Goal: Task Accomplishment & Management: Manage account settings

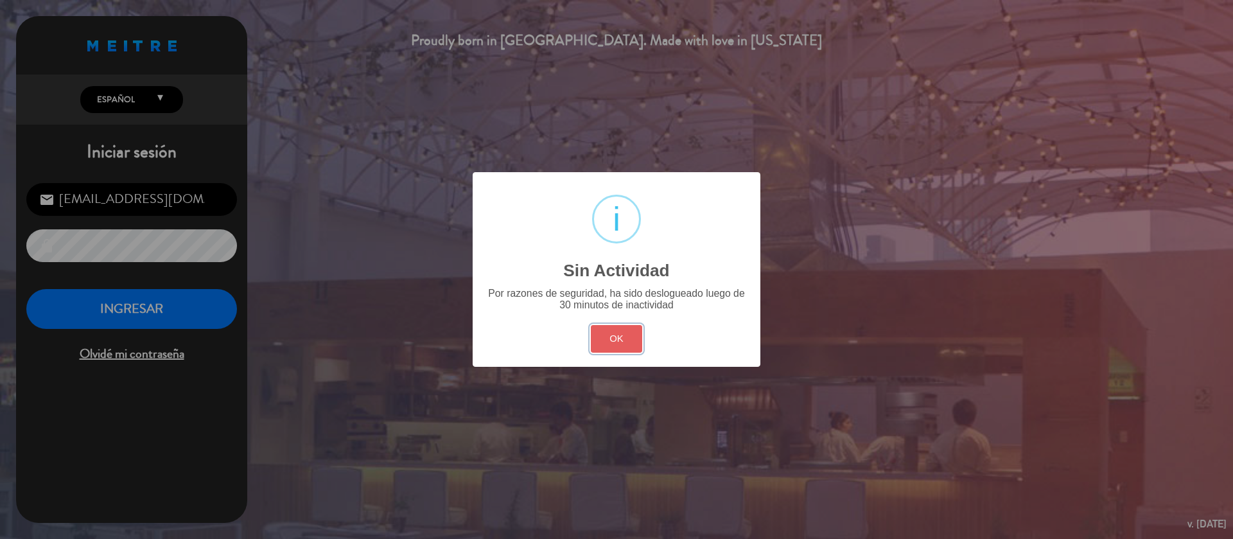
drag, startPoint x: 618, startPoint y: 329, endPoint x: 411, endPoint y: 308, distance: 208.5
click at [616, 331] on button "OK" at bounding box center [617, 339] width 52 height 28
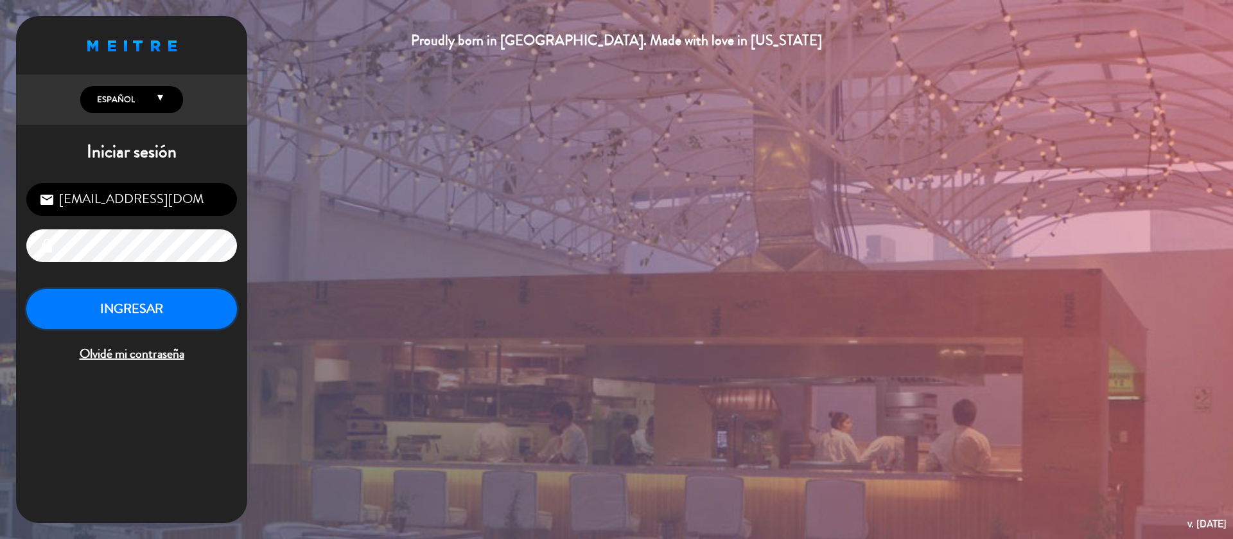
click at [141, 294] on button "INGRESAR" at bounding box center [131, 309] width 211 height 40
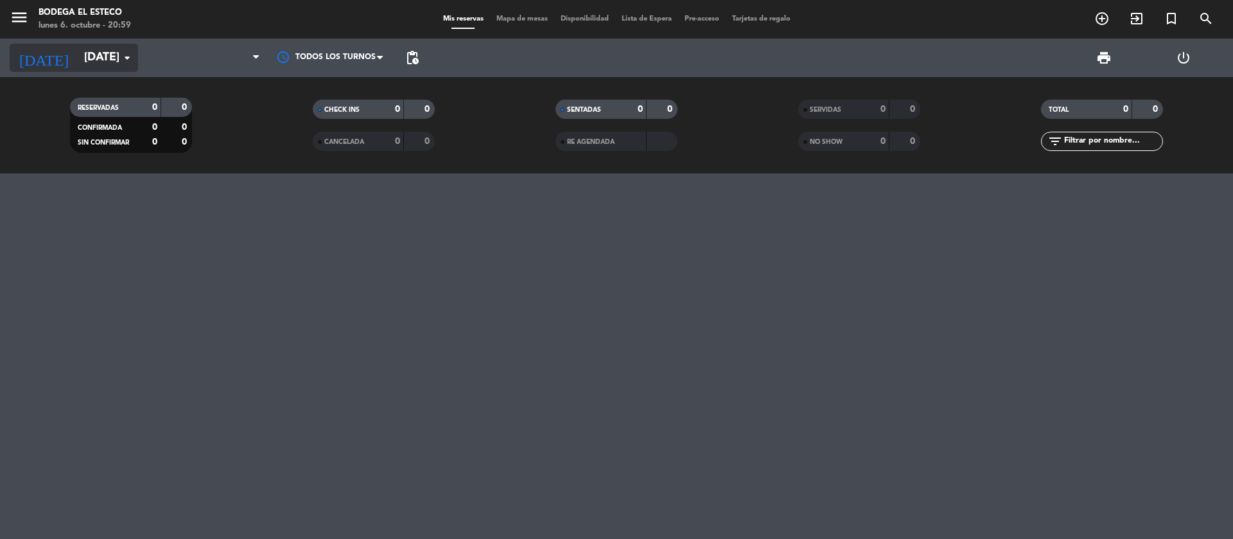
click at [116, 62] on input "[DATE]" at bounding box center [152, 58] width 149 height 26
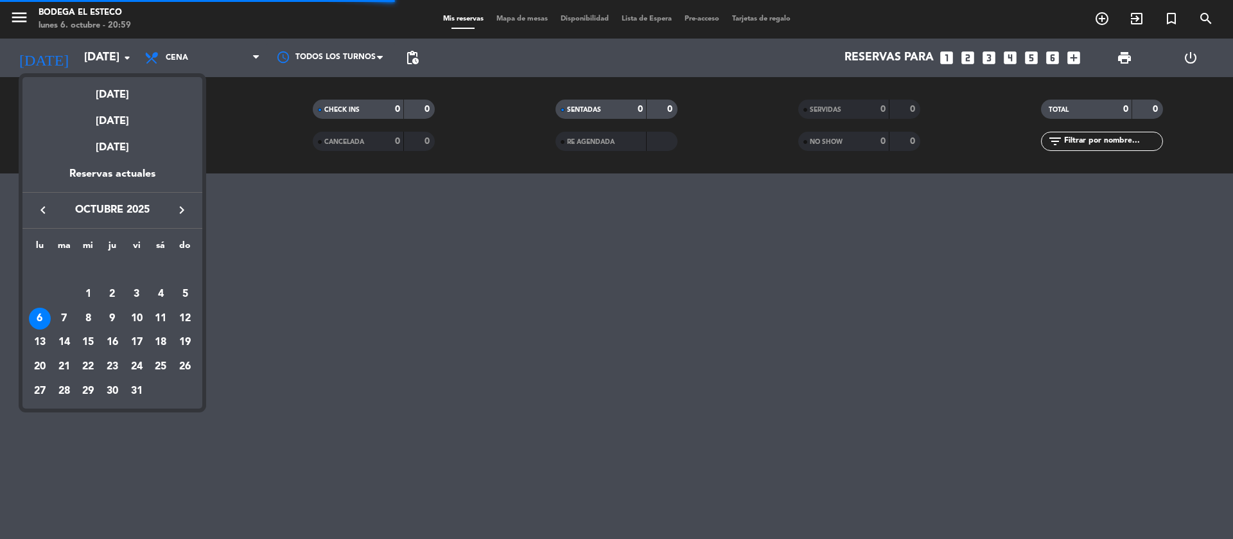
click at [121, 118] on div "[DATE]" at bounding box center [112, 116] width 180 height 26
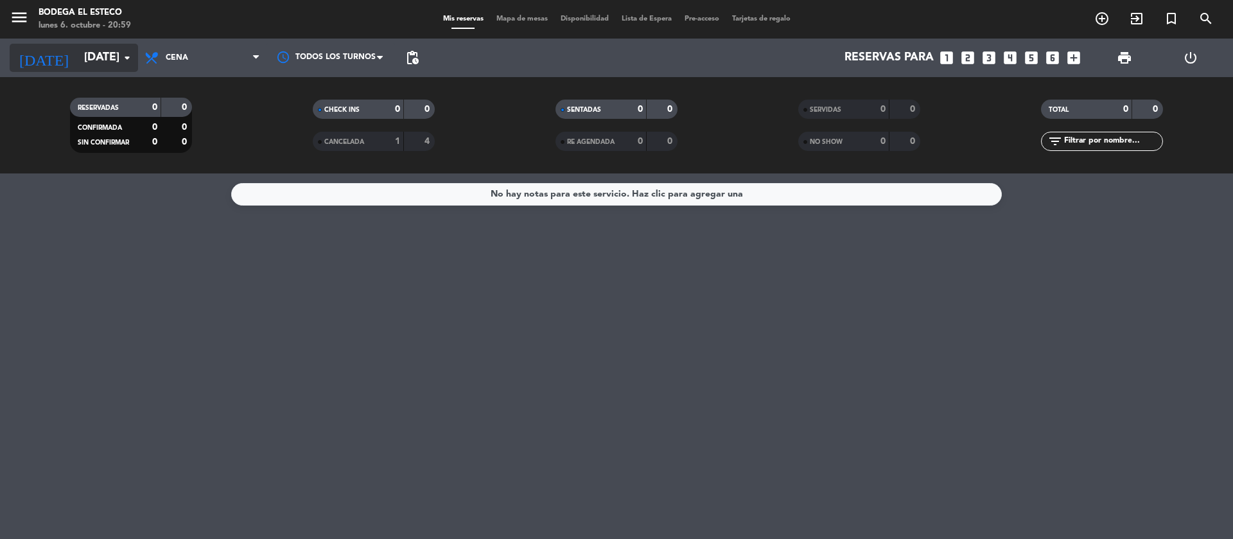
click at [118, 57] on input "[DATE]" at bounding box center [152, 58] width 149 height 26
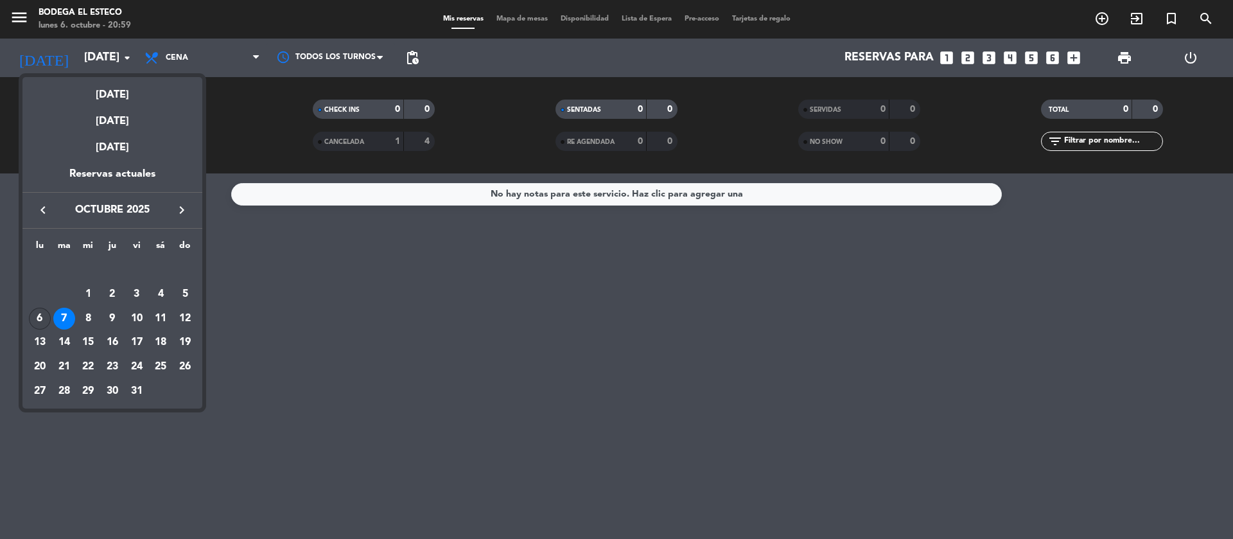
click at [44, 316] on div "6" at bounding box center [40, 319] width 22 height 22
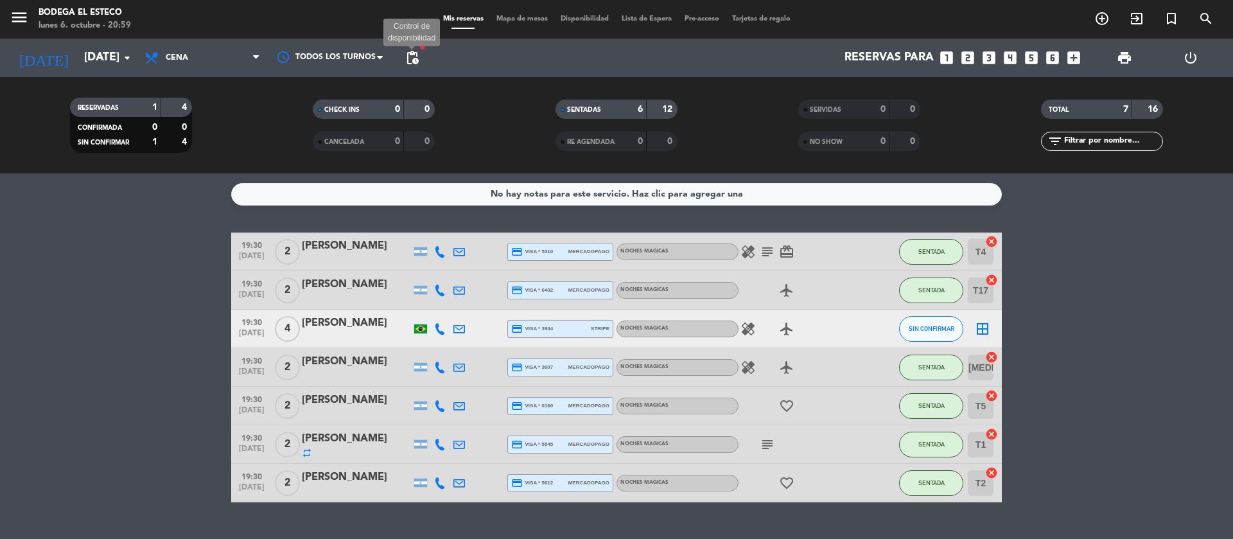
click at [415, 58] on span "pending_actions" at bounding box center [411, 57] width 15 height 15
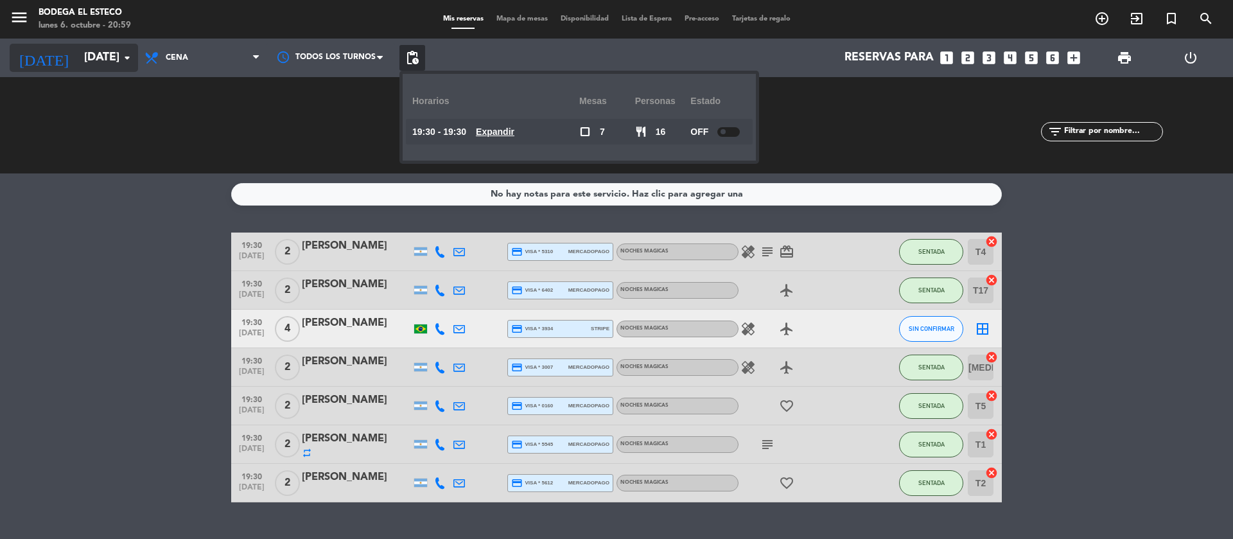
click at [123, 55] on icon "arrow_drop_down" at bounding box center [126, 57] width 15 height 15
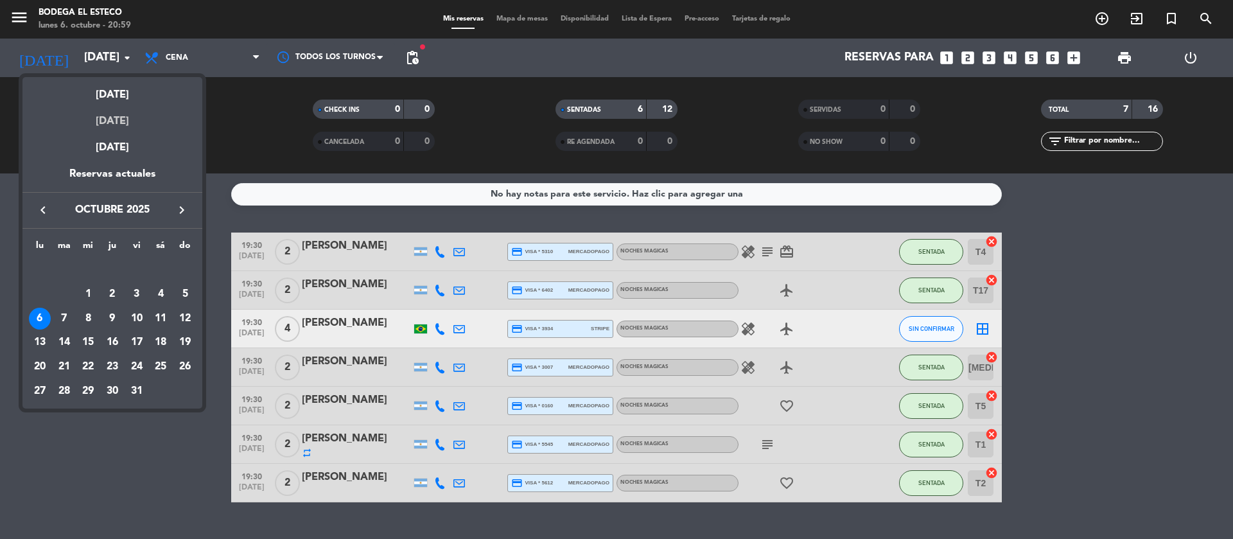
click at [121, 119] on div "[DATE]" at bounding box center [112, 116] width 180 height 26
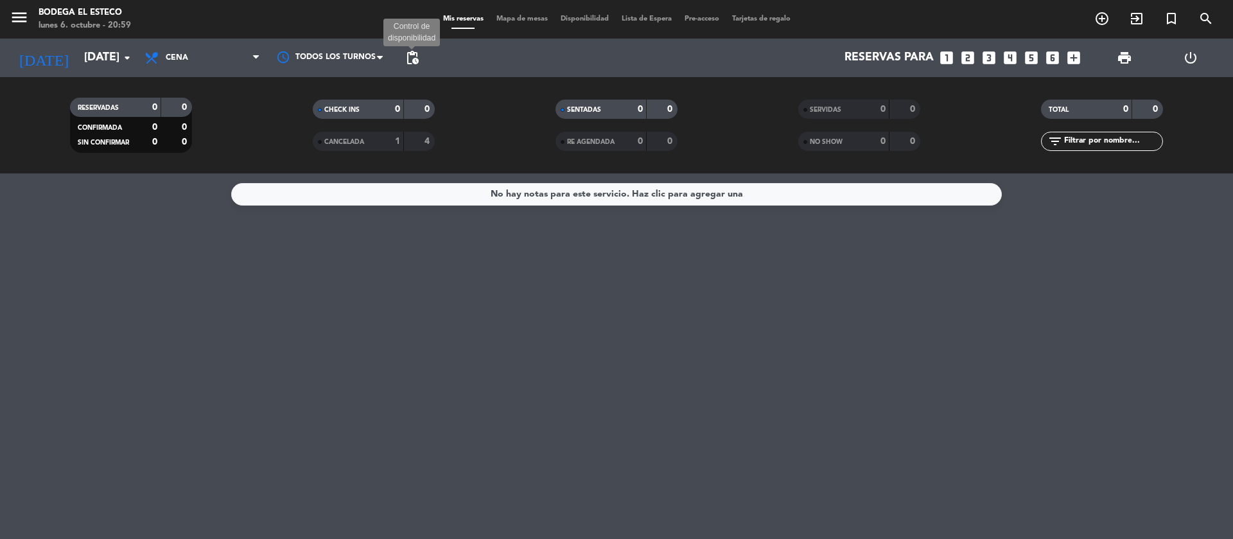
click at [417, 56] on span "pending_actions" at bounding box center [411, 57] width 15 height 15
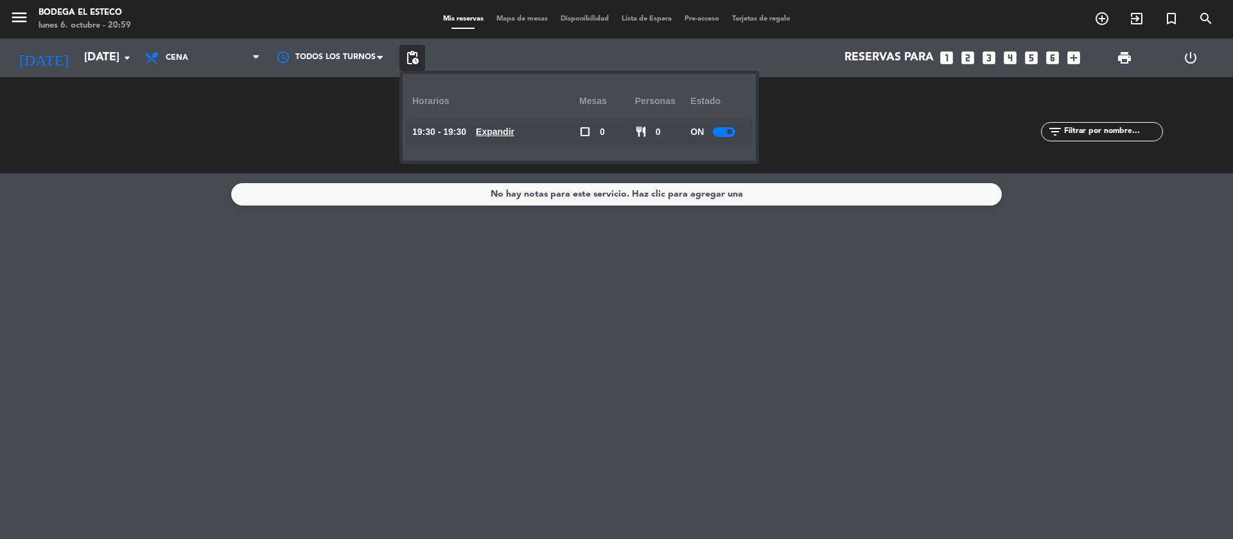
click at [725, 134] on div at bounding box center [724, 132] width 22 height 10
click at [1079, 179] on div "No hay notas para este servicio. Haz clic para agregar una" at bounding box center [616, 355] width 1233 height 365
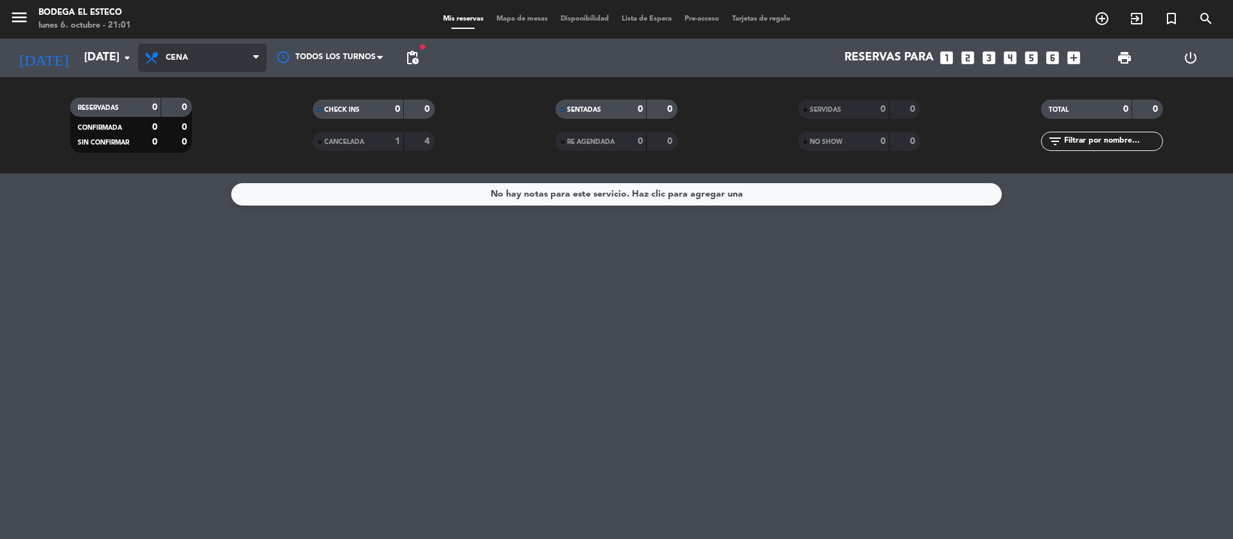
click at [203, 57] on span "Cena" at bounding box center [202, 58] width 128 height 28
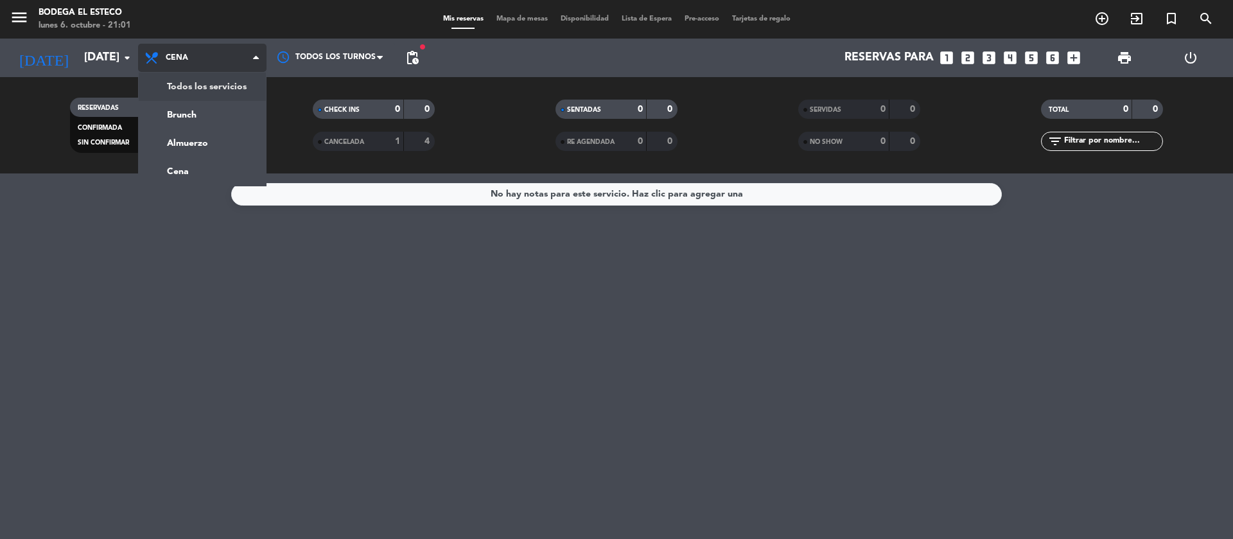
click at [212, 82] on div "menu Bodega El Esteco [DATE] 6. octubre - 21:01 Mis reservas Mapa de mesas Disp…" at bounding box center [616, 86] width 1233 height 173
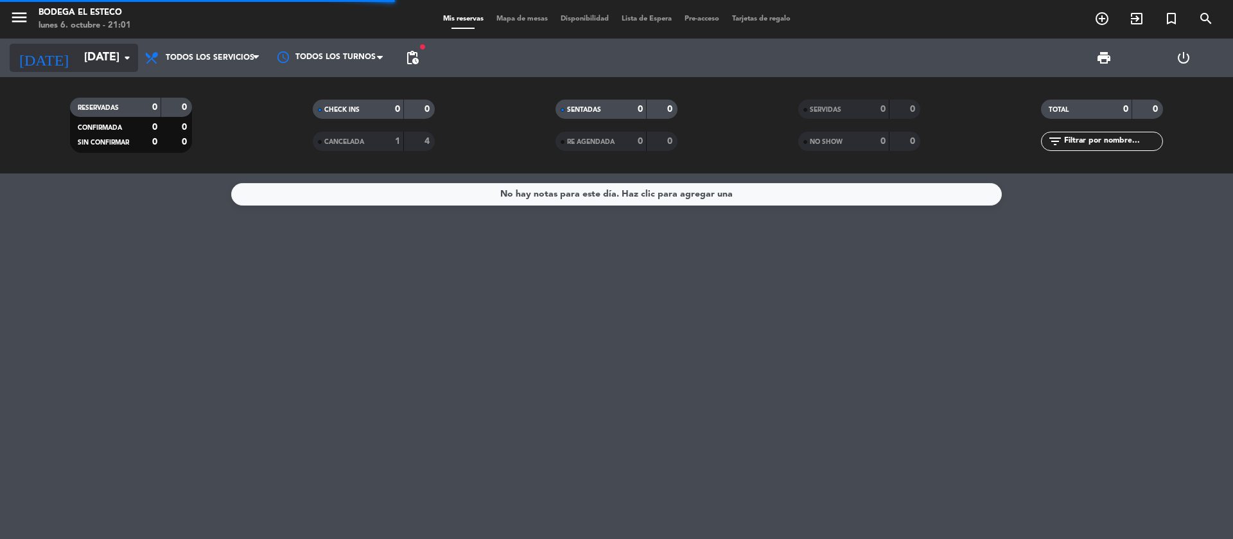
click at [127, 59] on icon "arrow_drop_down" at bounding box center [126, 57] width 15 height 15
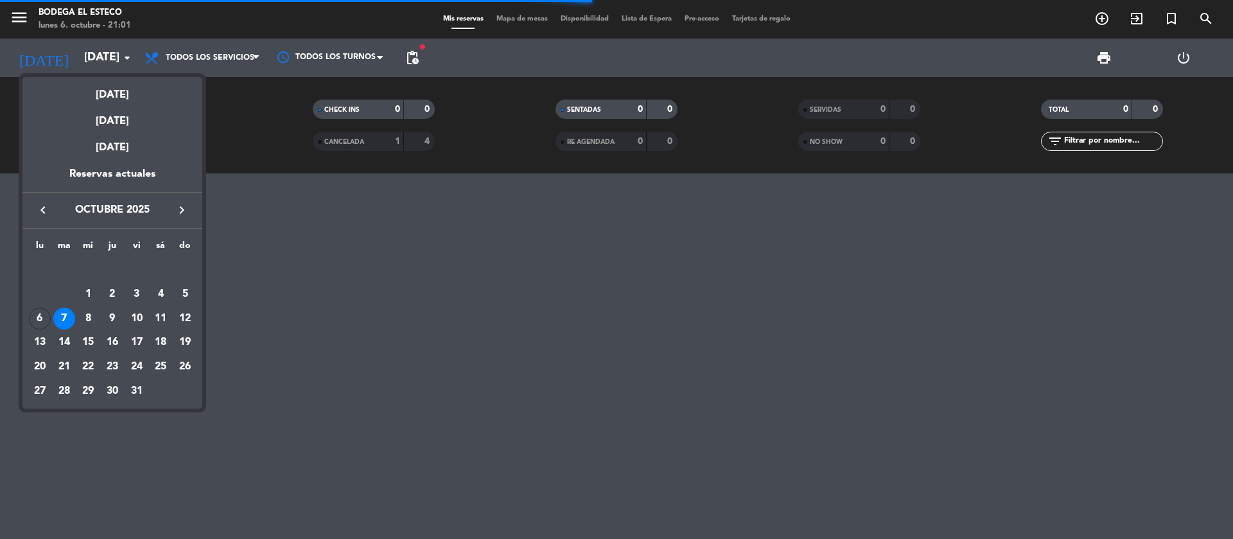
click at [291, 238] on div at bounding box center [616, 269] width 1233 height 539
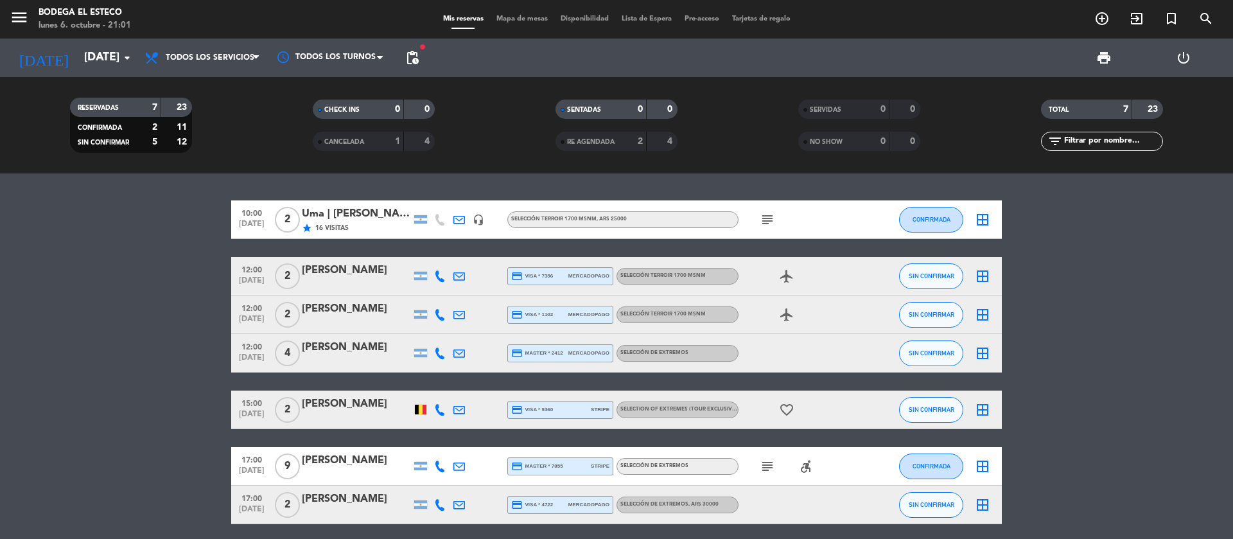
click at [767, 217] on icon "subject" at bounding box center [767, 219] width 15 height 15
click at [1109, 297] on bookings-row "10:00 [DATE] 2 Uma | [PERSON_NAME] star 16 Visitas headset_mic SELECCIÓN TERROI…" at bounding box center [616, 362] width 1233 height 324
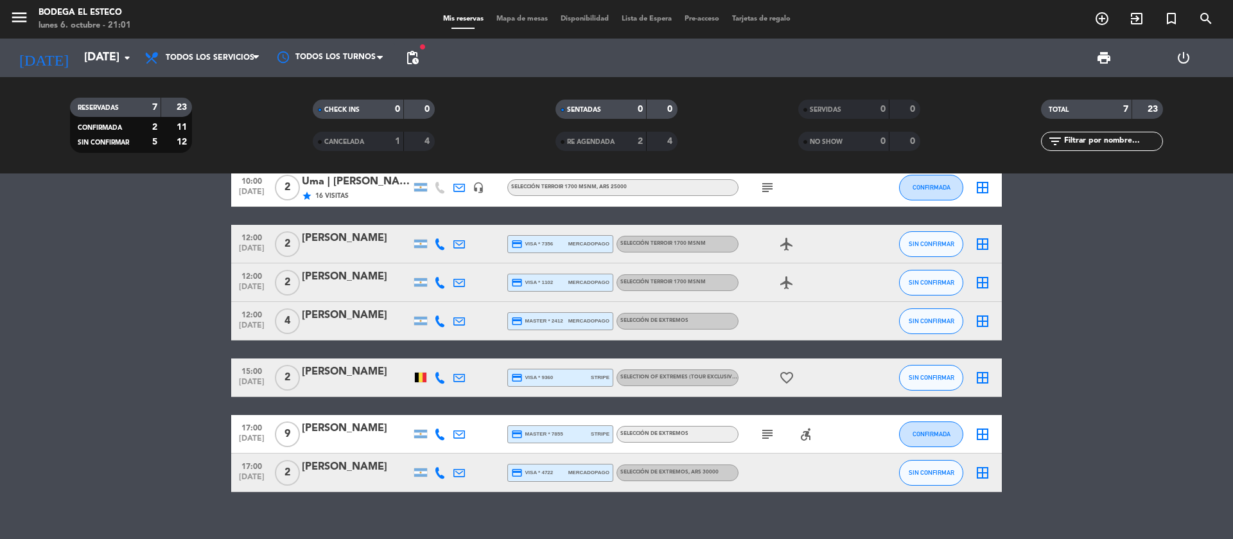
scroll to position [49, 0]
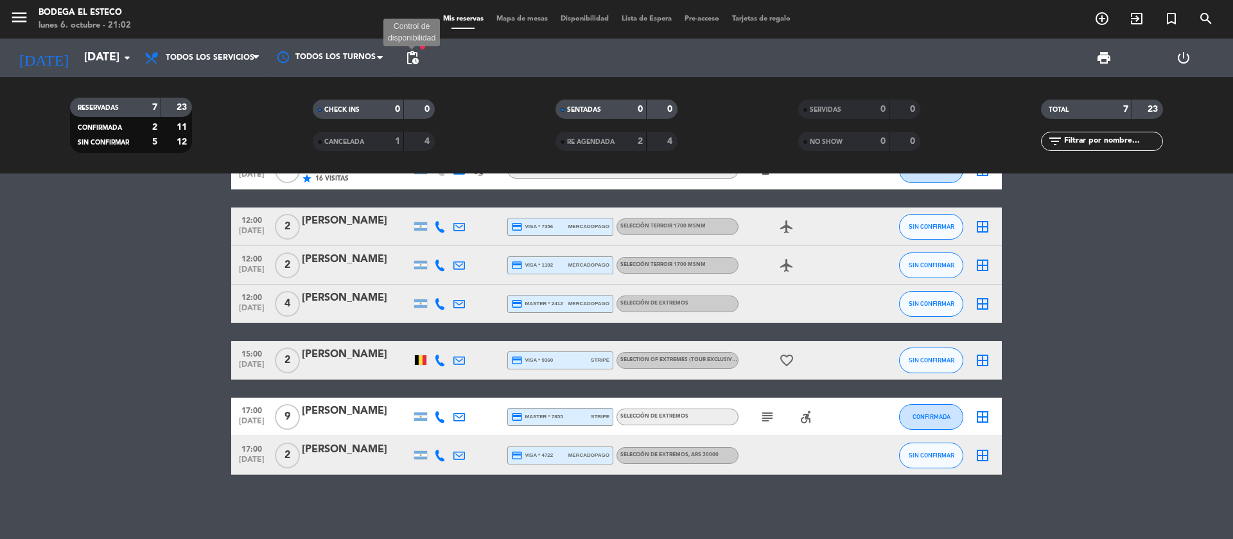
click at [415, 55] on span "pending_actions" at bounding box center [411, 57] width 15 height 15
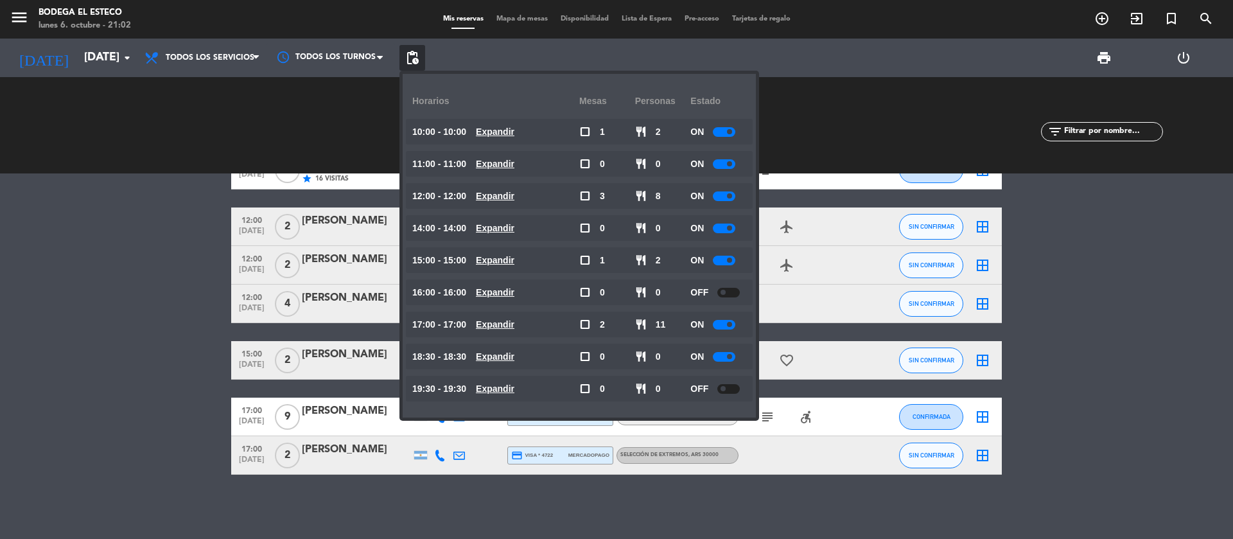
drag, startPoint x: 1135, startPoint y: 304, endPoint x: 1084, endPoint y: 300, distance: 51.6
click at [1135, 306] on bookings-row "10:00 [DATE] 2 Uma | [PERSON_NAME] star 16 Visitas headset_mic SELECCIÓN TERROI…" at bounding box center [616, 313] width 1233 height 324
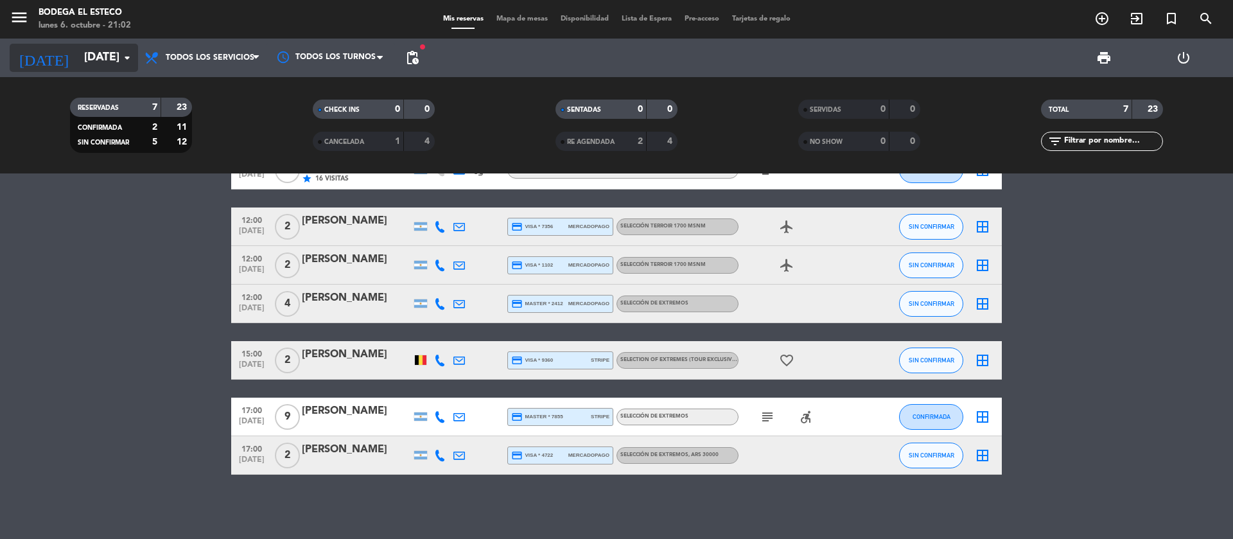
click at [124, 60] on icon "arrow_drop_down" at bounding box center [126, 57] width 15 height 15
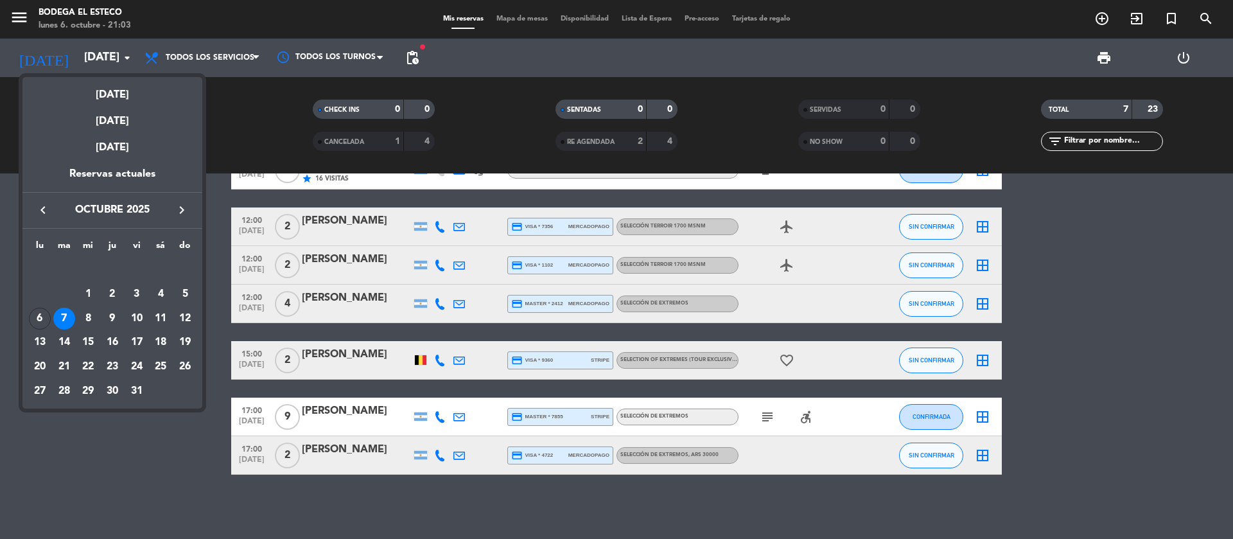
drag, startPoint x: 410, startPoint y: 58, endPoint x: 421, endPoint y: 70, distance: 15.5
click at [413, 58] on div at bounding box center [616, 269] width 1233 height 539
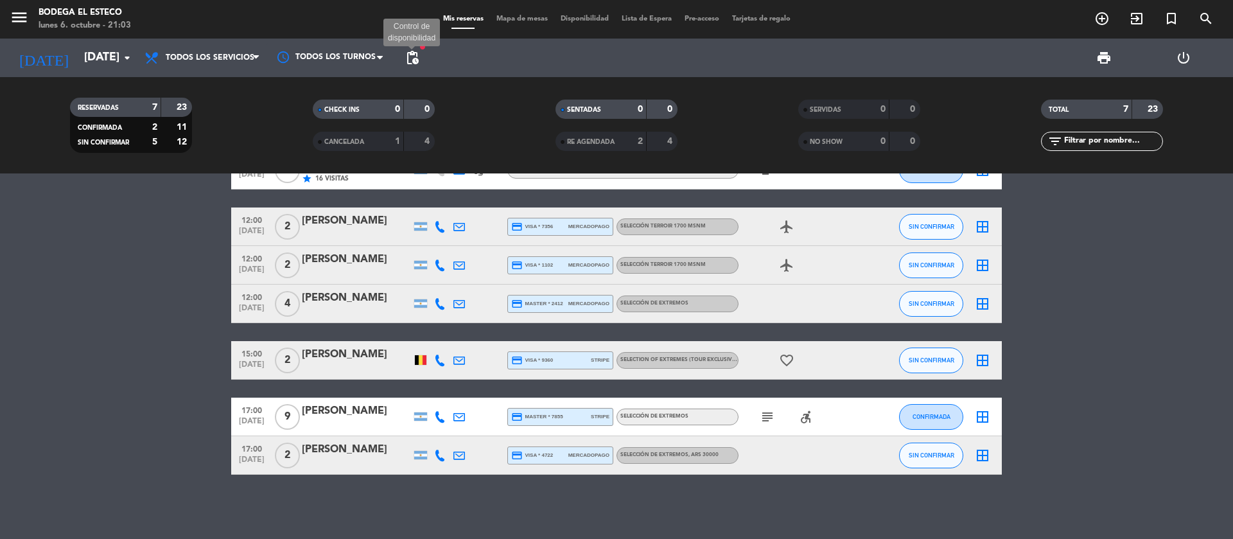
click at [417, 55] on span "pending_actions" at bounding box center [411, 57] width 15 height 15
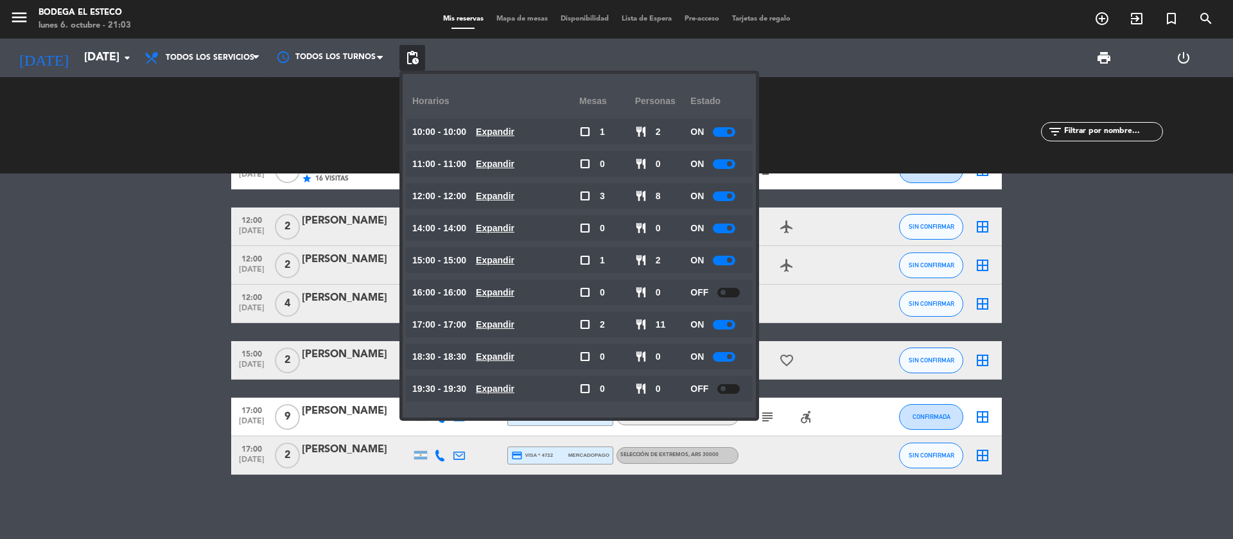
click at [729, 297] on div "OFF" at bounding box center [718, 292] width 56 height 26
click at [738, 292] on div at bounding box center [728, 293] width 22 height 10
click at [1127, 288] on bookings-row "10:00 [DATE] 2 Uma | [PERSON_NAME] star 16 Visitas headset_mic SELECCIÓN TERROI…" at bounding box center [616, 313] width 1233 height 324
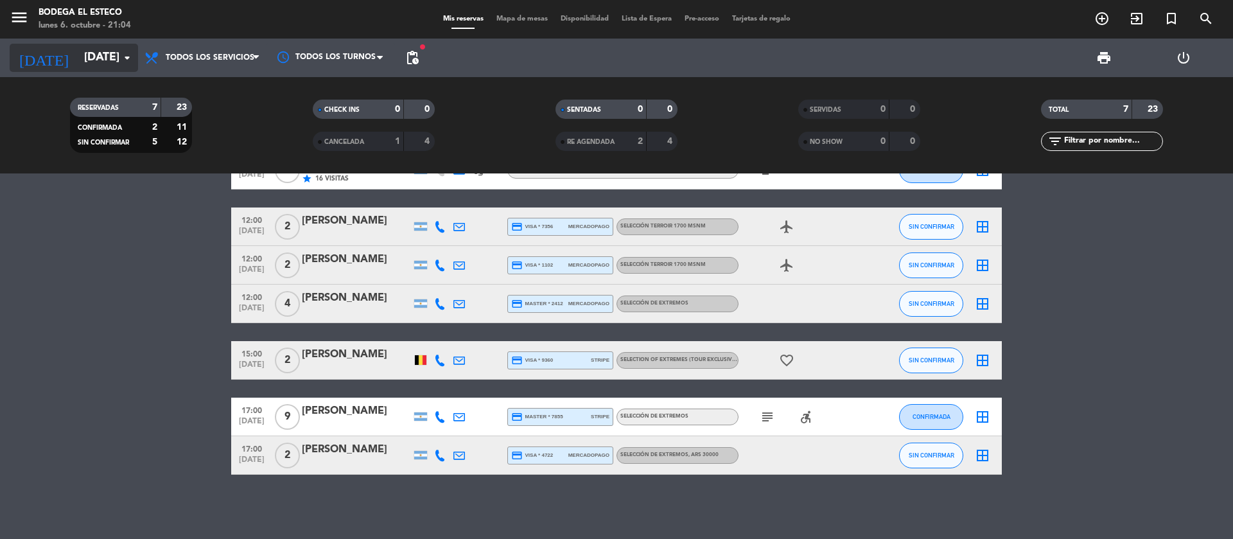
click at [128, 59] on icon "arrow_drop_down" at bounding box center [126, 57] width 15 height 15
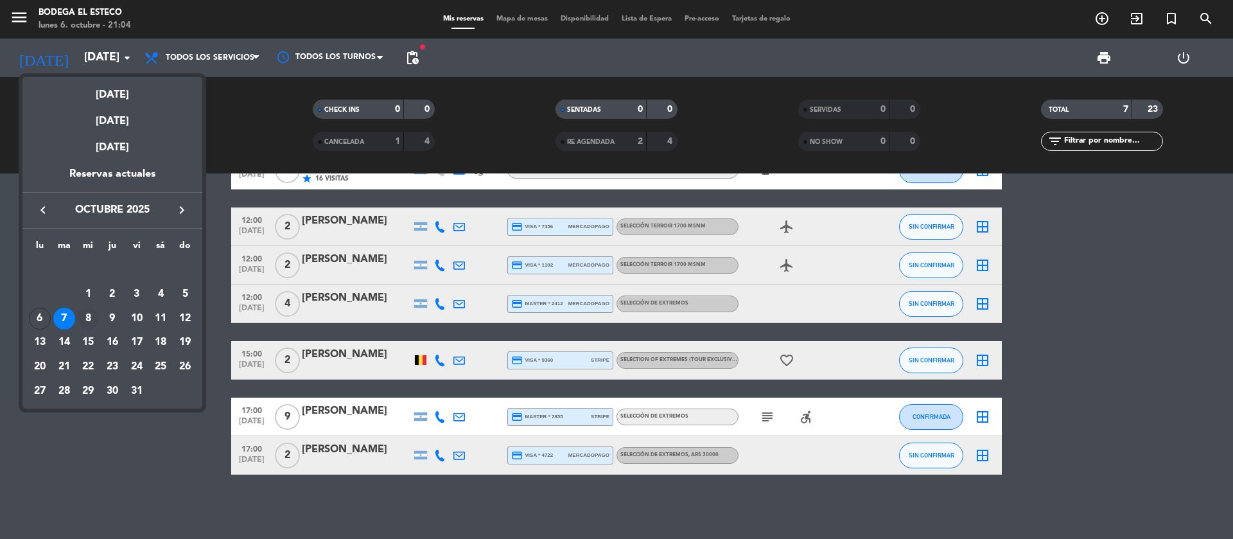
click at [88, 318] on div "8" at bounding box center [88, 319] width 22 height 22
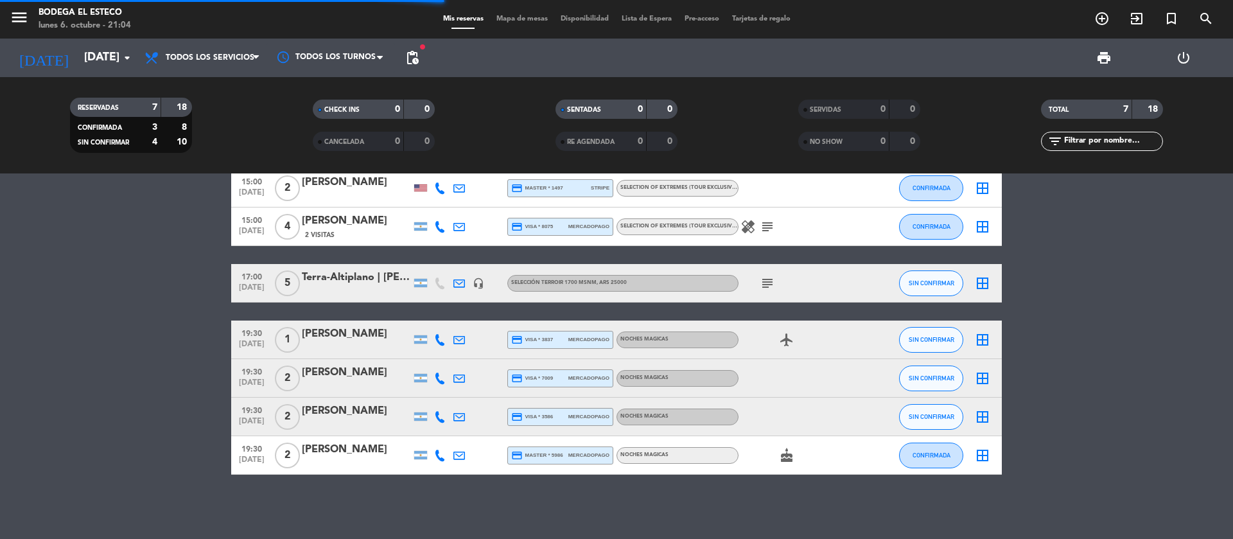
scroll to position [31, 0]
click at [190, 295] on bookings-row "15:00 [DATE] 2 [PERSON_NAME] credit_card master * 1497 stripe SELECTION OF EXTR…" at bounding box center [616, 322] width 1233 height 306
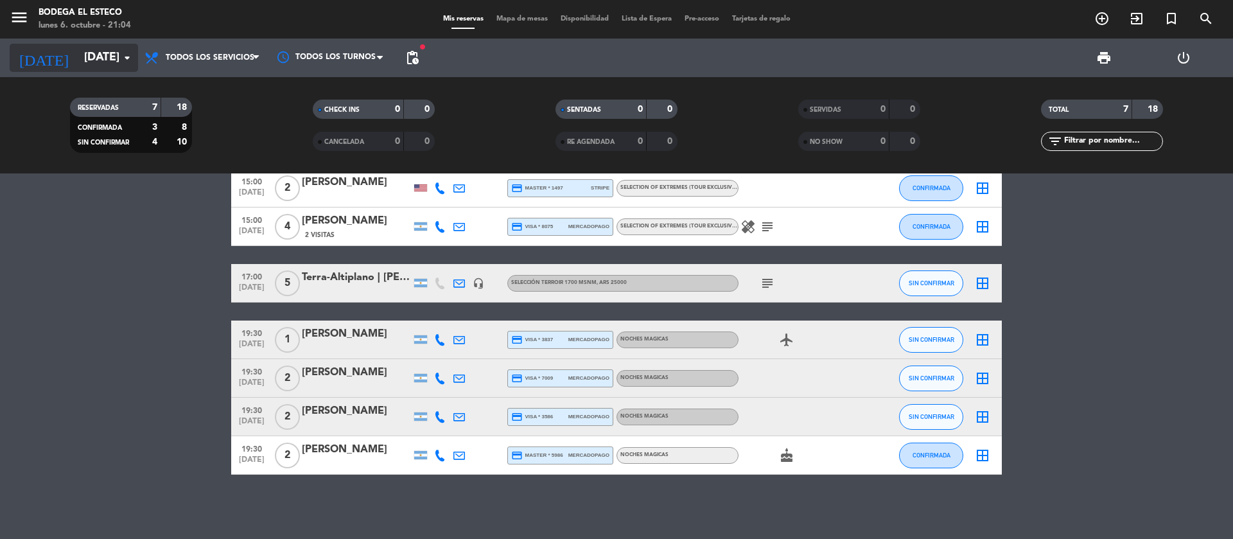
click at [124, 64] on icon "arrow_drop_down" at bounding box center [126, 57] width 15 height 15
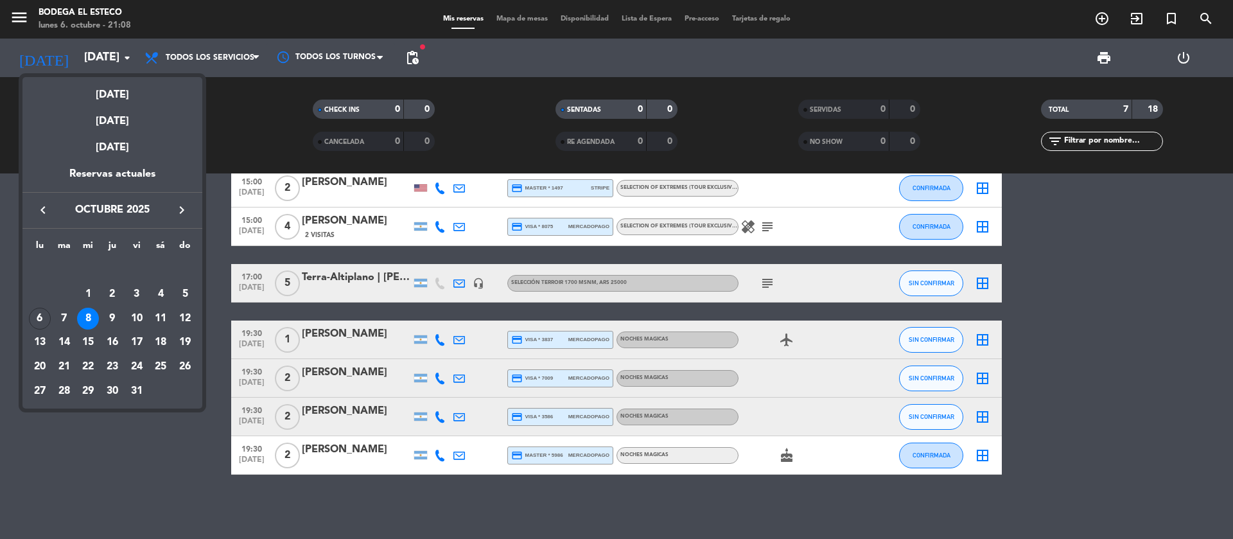
click at [1129, 281] on div at bounding box center [616, 269] width 1233 height 539
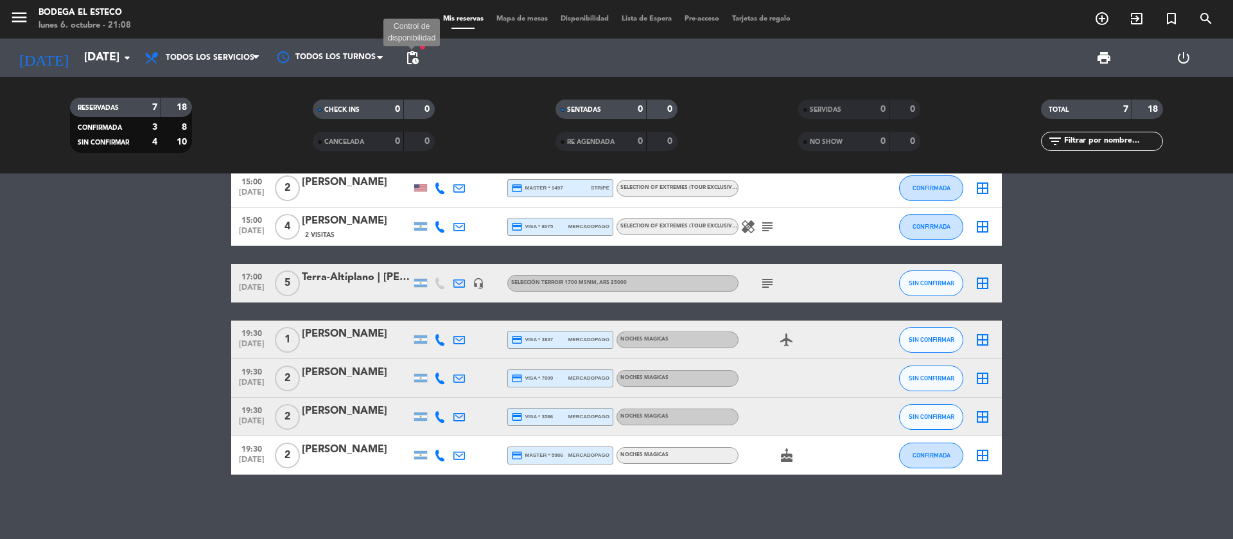
click at [418, 56] on span "pending_actions" at bounding box center [411, 57] width 15 height 15
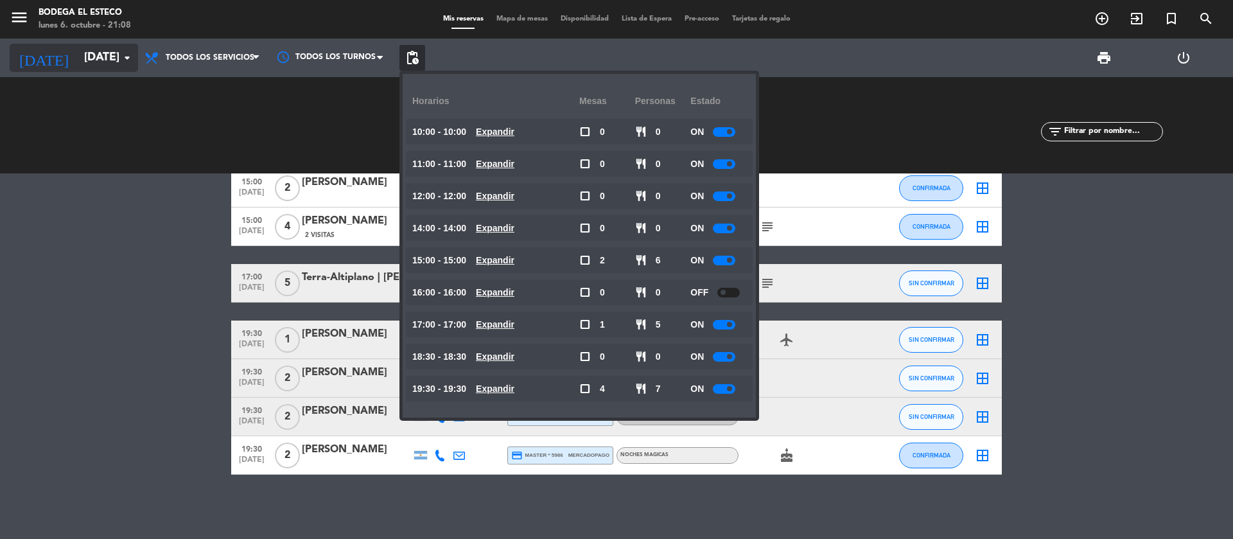
click at [119, 60] on input "[DATE]" at bounding box center [152, 58] width 149 height 26
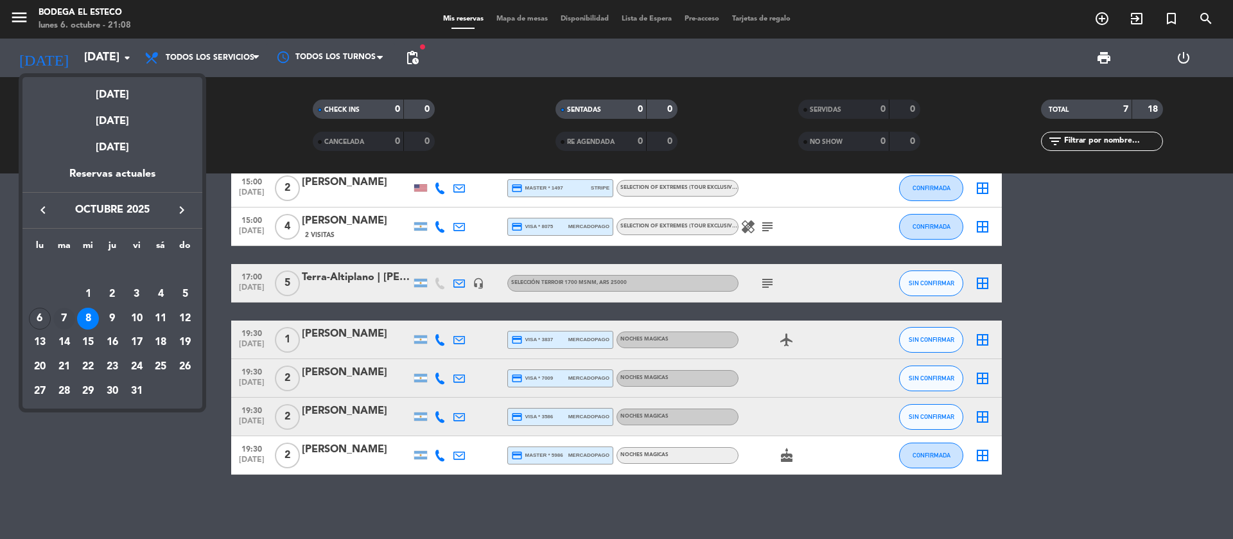
click at [62, 314] on div "7" at bounding box center [64, 319] width 22 height 22
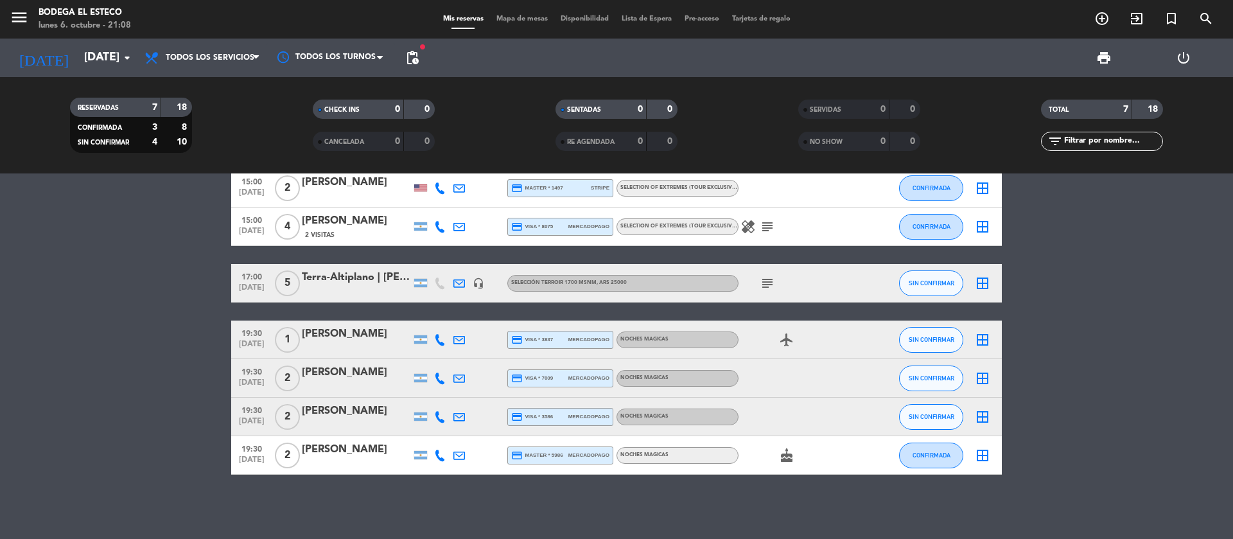
type input "[DATE]"
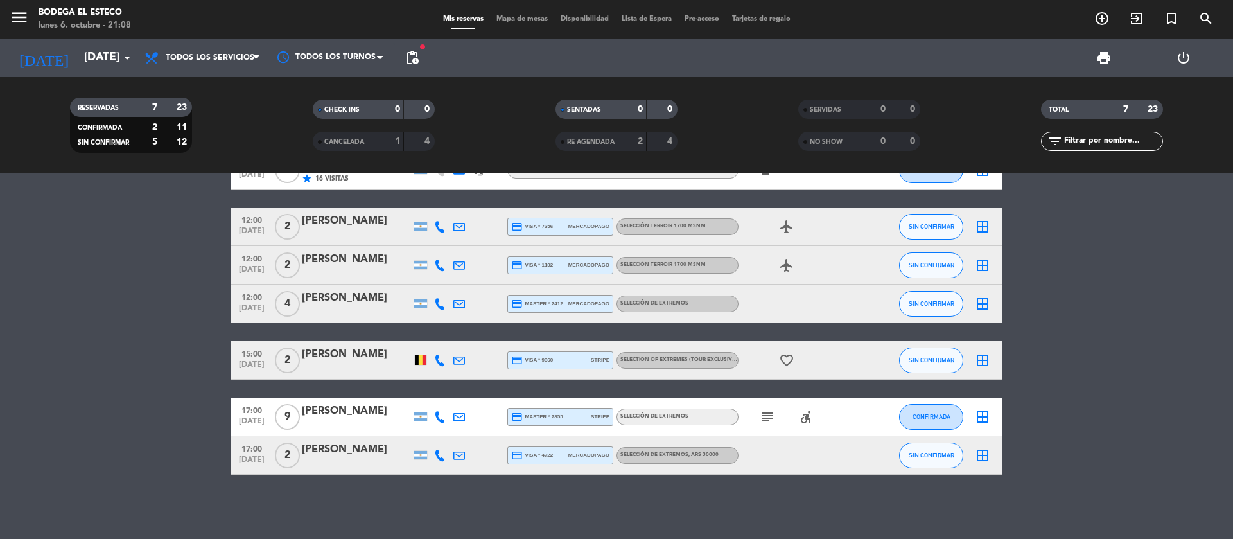
scroll to position [0, 0]
